Goal: Information Seeking & Learning: Learn about a topic

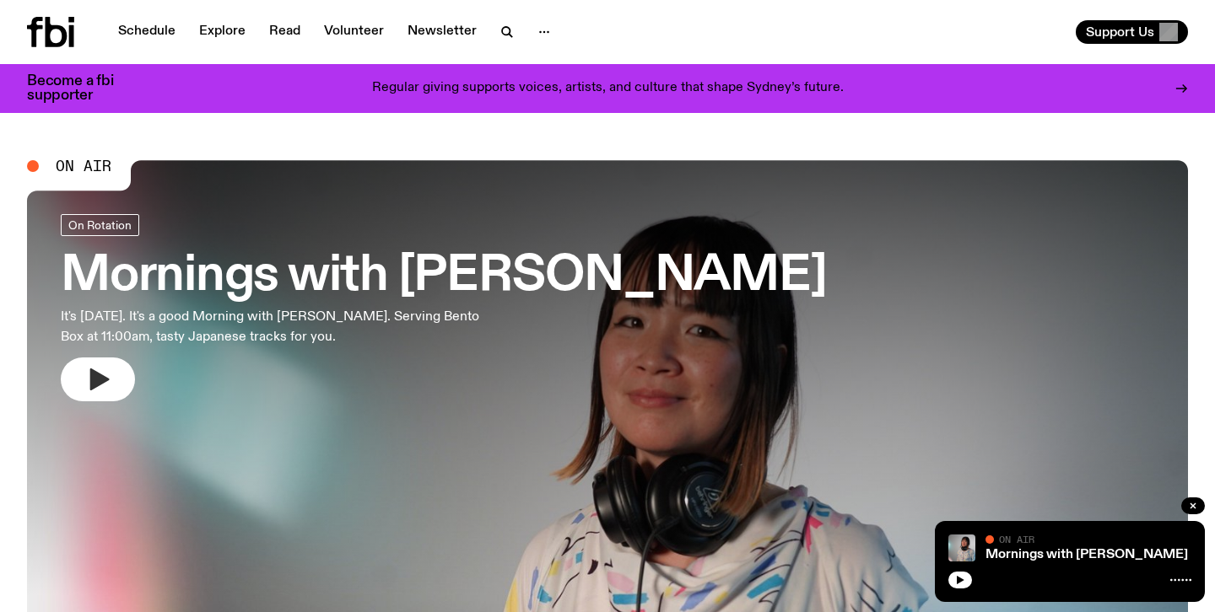
click at [95, 380] on icon "button" at bounding box center [99, 380] width 19 height 22
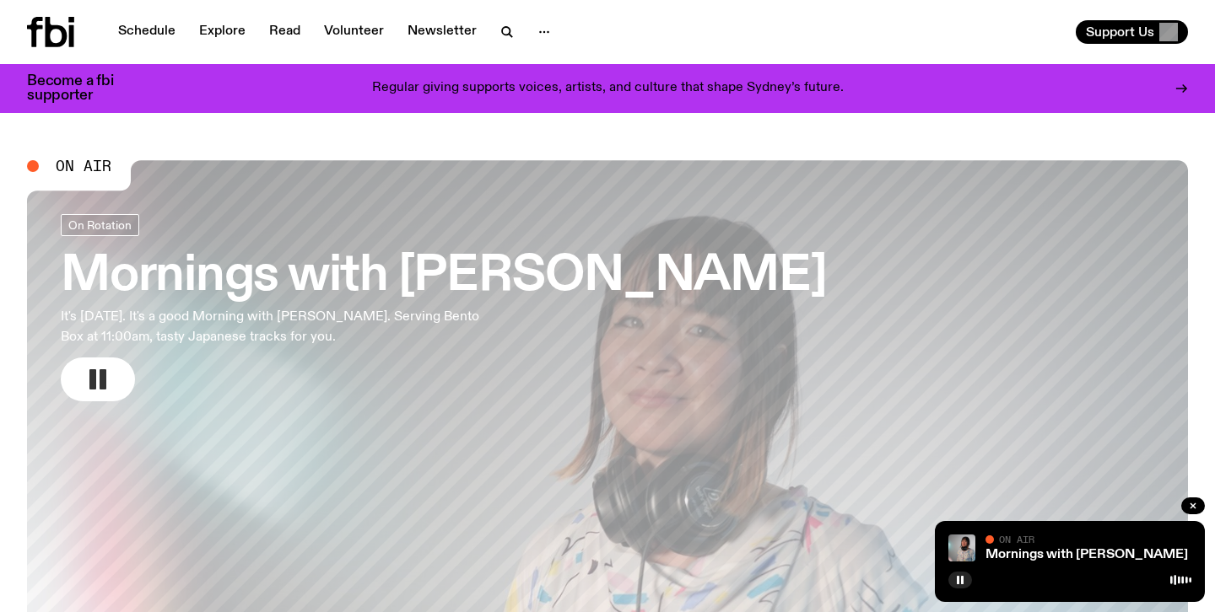
click at [95, 380] on rect "button" at bounding box center [92, 379] width 7 height 20
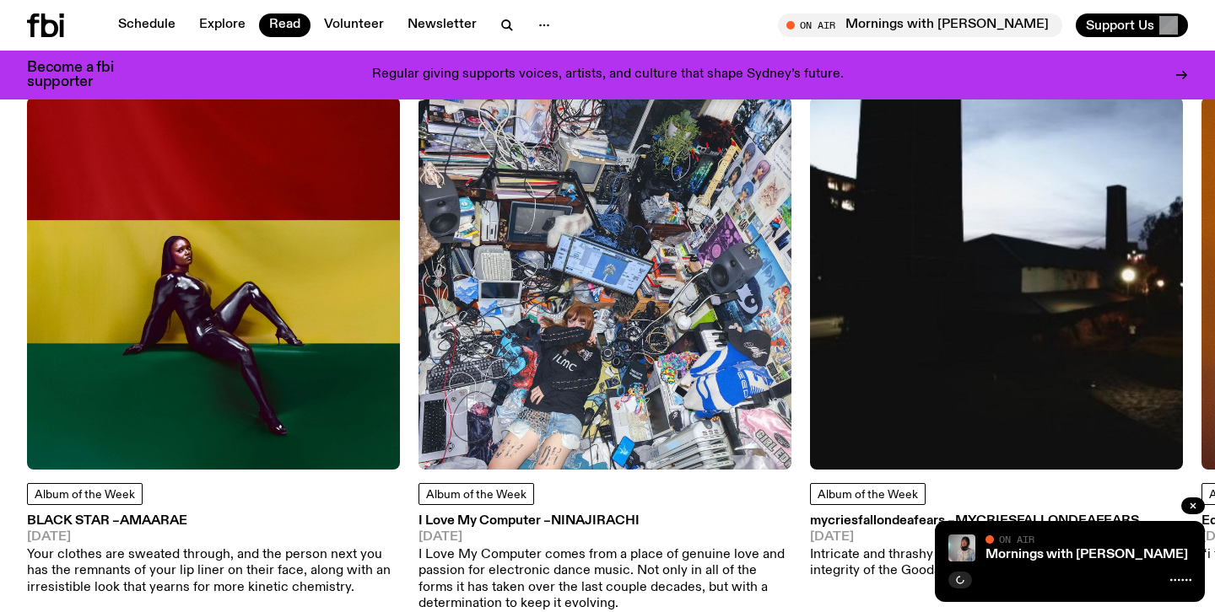
scroll to position [789, 0]
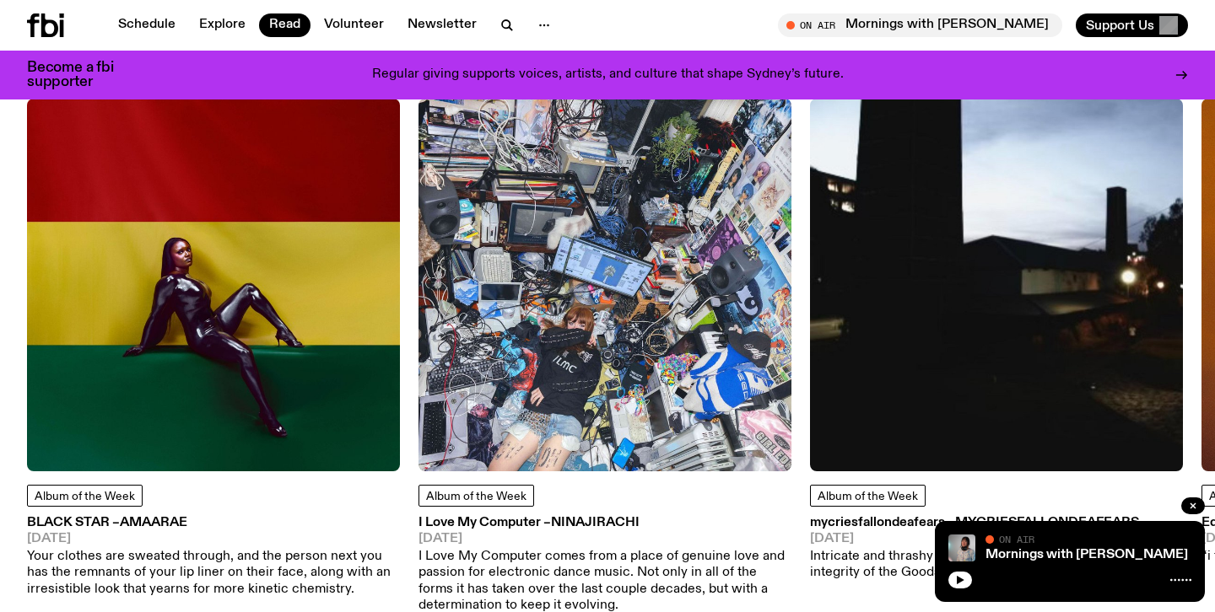
click at [557, 362] on img at bounding box center [604, 285] width 373 height 373
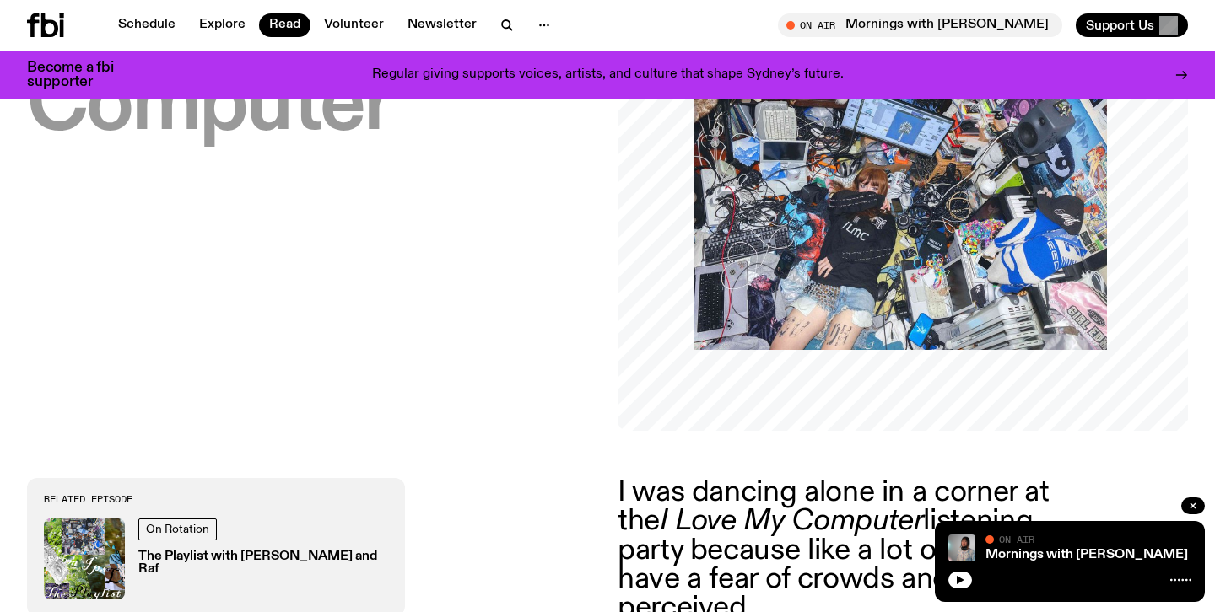
scroll to position [545, 0]
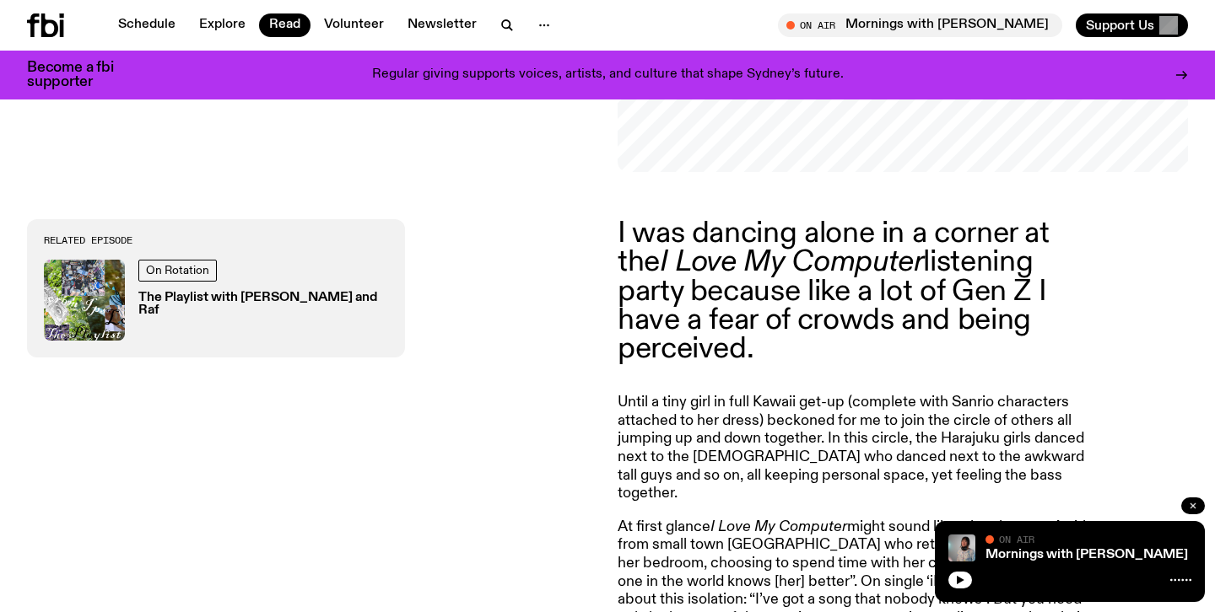
click at [1188, 508] on icon "button" at bounding box center [1193, 506] width 10 height 10
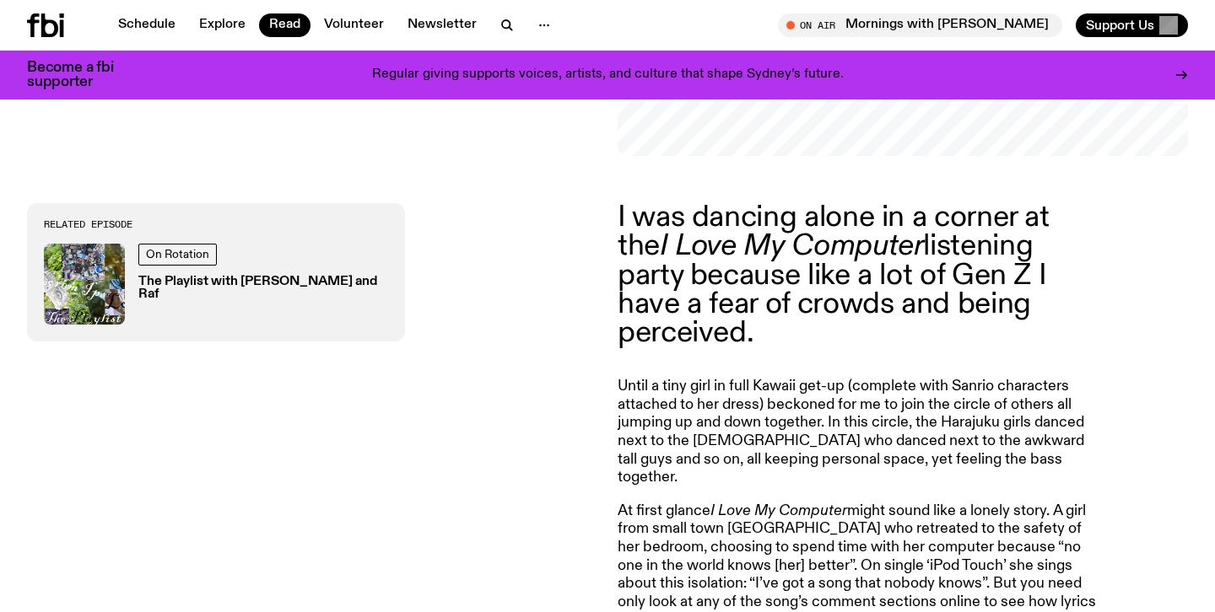
scroll to position [564, 0]
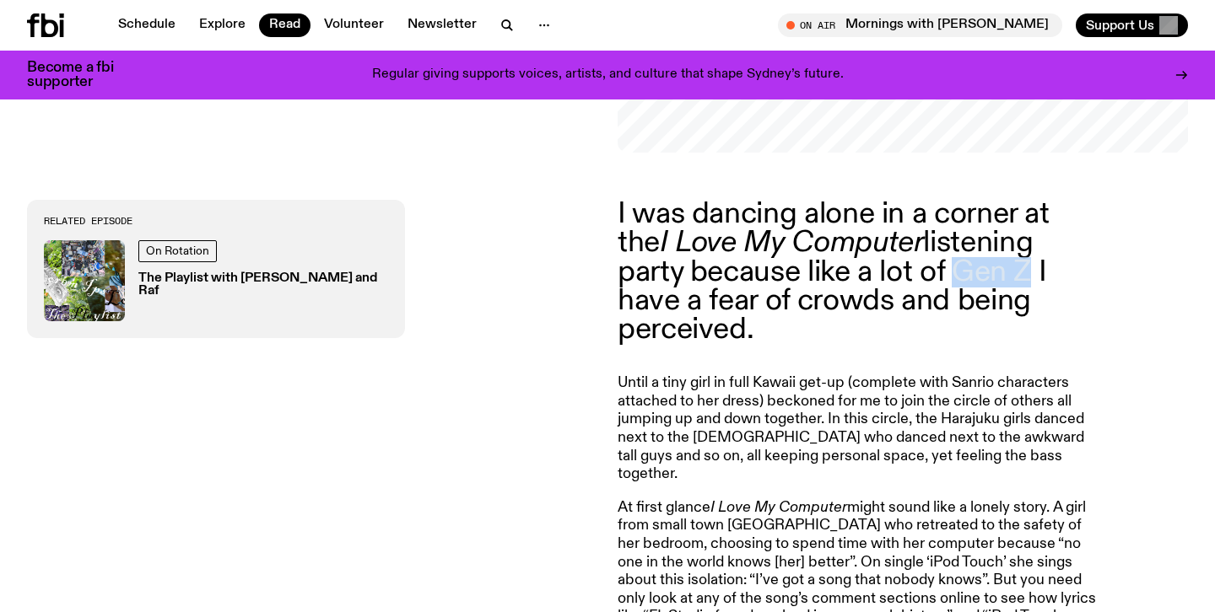
drag, startPoint x: 882, startPoint y: 262, endPoint x: 952, endPoint y: 268, distance: 71.2
click at [952, 269] on p "I was dancing alone in a corner at the I Love My Computer listening party becau…" at bounding box center [861, 272] width 486 height 144
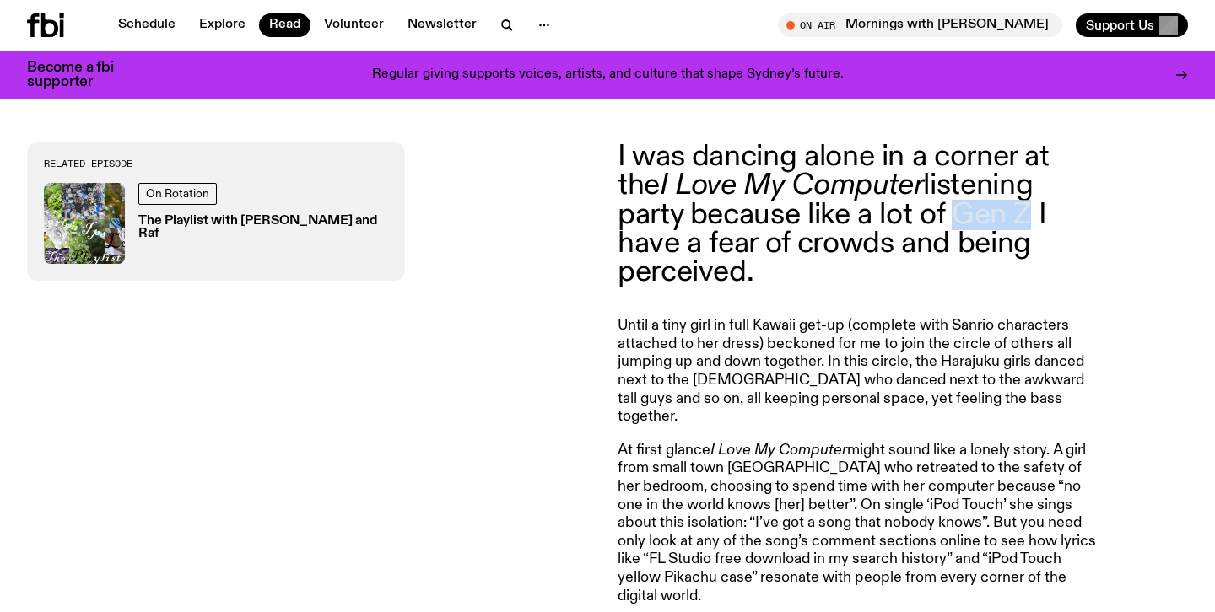
scroll to position [623, 0]
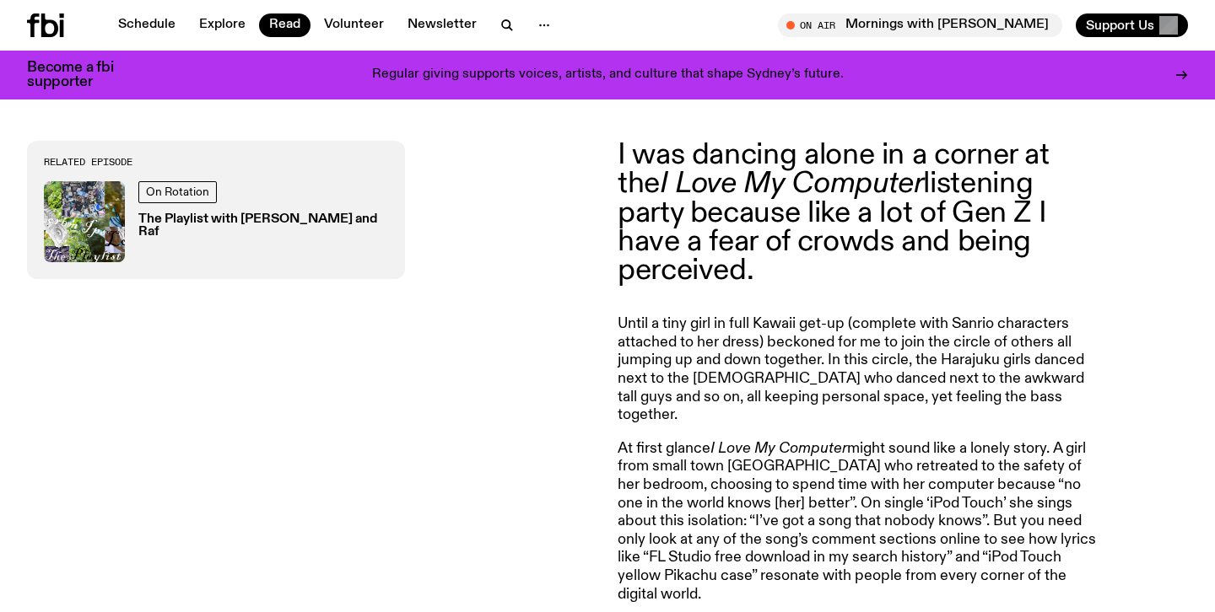
click at [849, 271] on article "I was dancing alone in a corner at the I Love My Computer listening party becau…" at bounding box center [861, 605] width 486 height 928
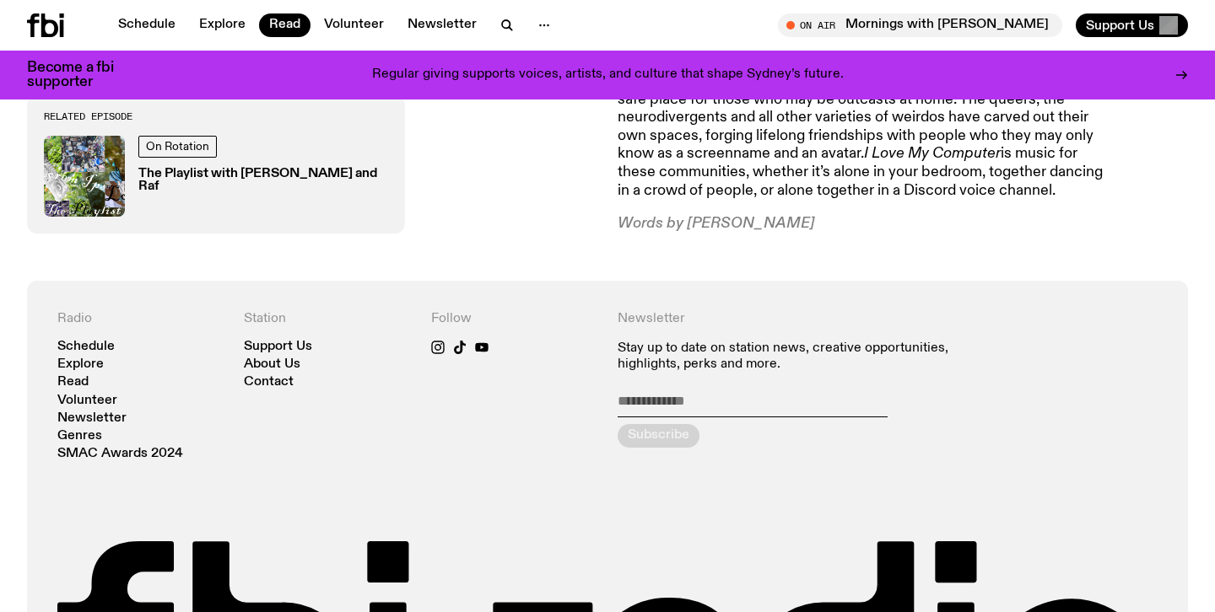
scroll to position [1369, 0]
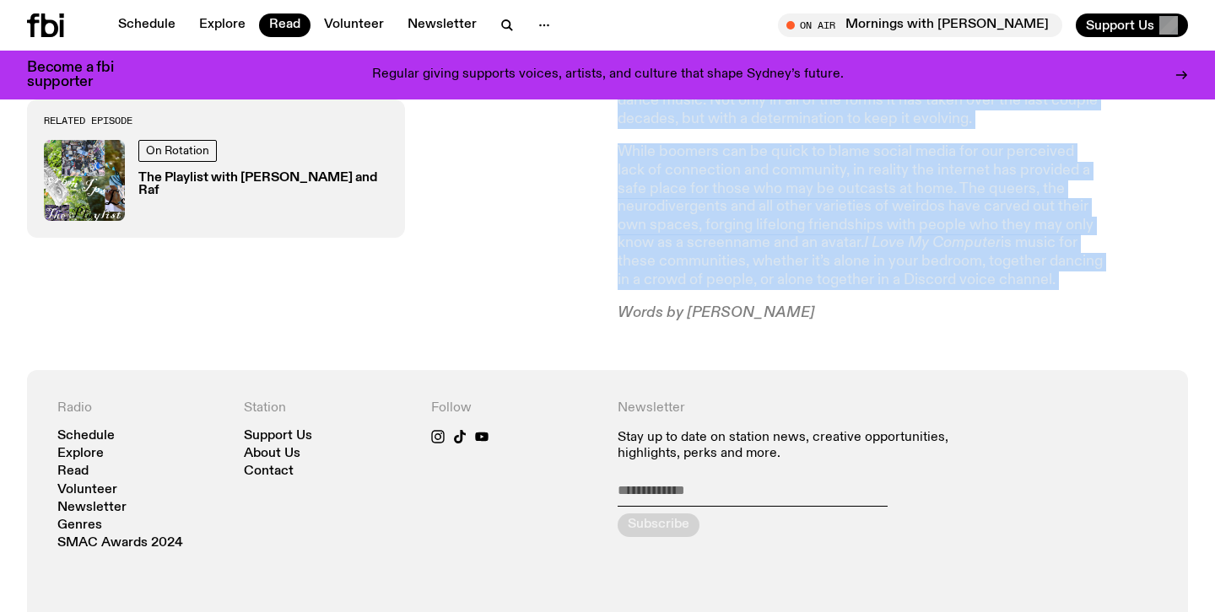
drag, startPoint x: 614, startPoint y: 477, endPoint x: 939, endPoint y: 234, distance: 405.6
copy article "L ips dolorsi ametc ad e seddoe te inc U Labo Et Dolorema aliquaeni admin venia…"
